Goal: Transaction & Acquisition: Obtain resource

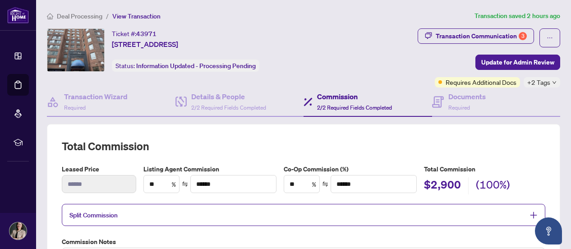
click at [97, 16] on span "Deal Processing" at bounding box center [80, 16] width 46 height 8
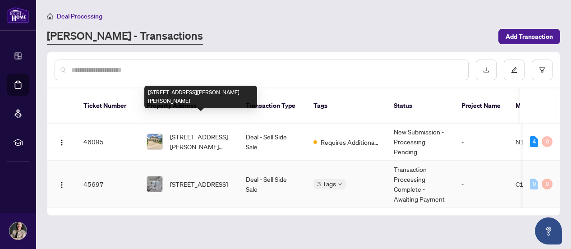
scroll to position [45, 0]
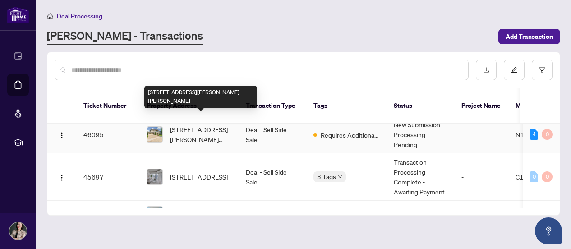
click at [221, 124] on span "[STREET_ADDRESS][PERSON_NAME][PERSON_NAME]" at bounding box center [200, 134] width 61 height 20
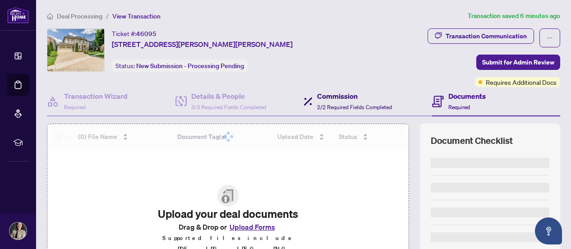
click at [342, 110] on div "Commission 2/2 Required Fields Completed" at bounding box center [354, 101] width 75 height 21
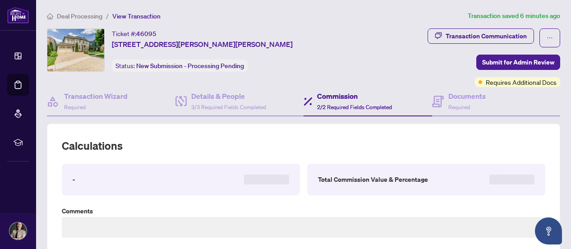
type textarea "**********"
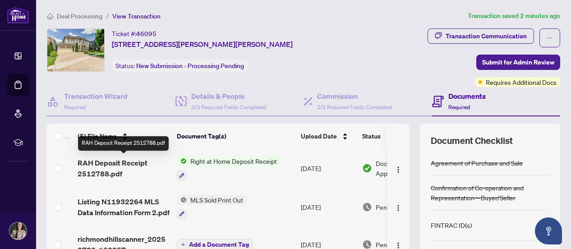
click at [116, 168] on span "RAH Deposit Receipt 2512788.pdf" at bounding box center [124, 168] width 92 height 22
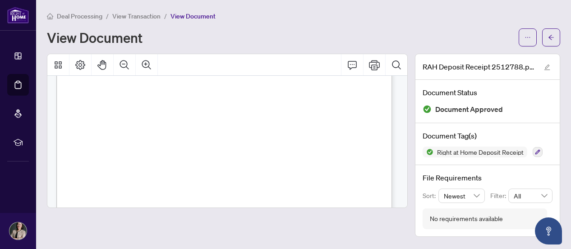
scroll to position [271, 0]
click at [527, 44] on span "button" at bounding box center [528, 37] width 6 height 14
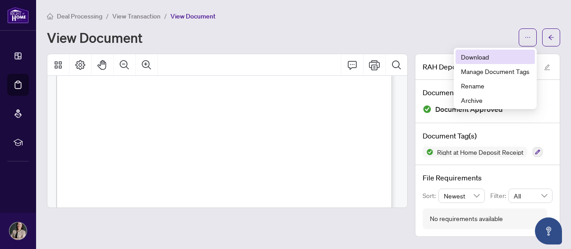
click at [465, 55] on span "Download" at bounding box center [495, 57] width 69 height 10
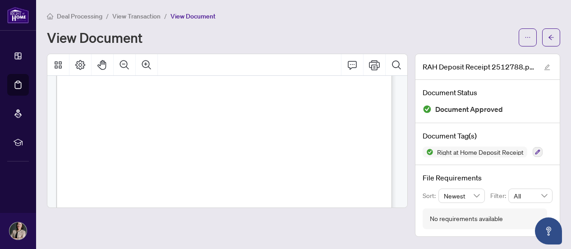
scroll to position [0, 0]
